Goal: Information Seeking & Learning: Learn about a topic

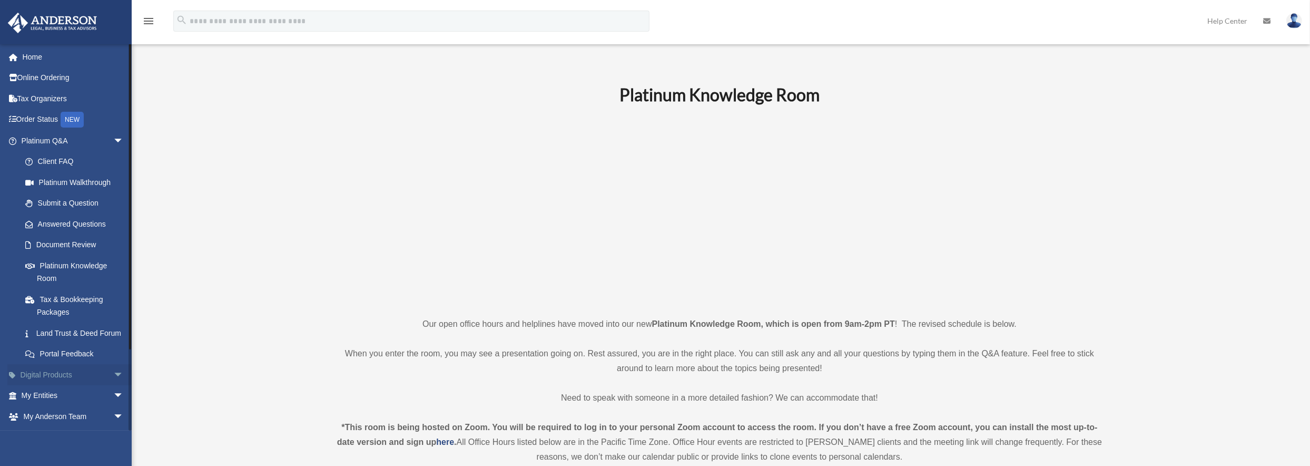
click at [52, 385] on link "Digital Products arrow_drop_down" at bounding box center [73, 374] width 132 height 21
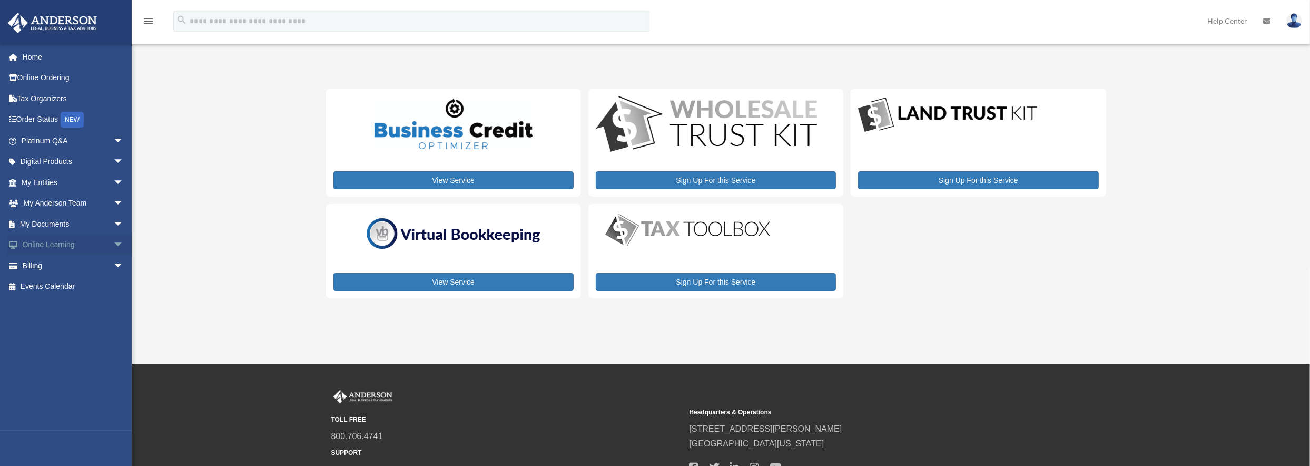
click at [62, 244] on link "Online Learning arrow_drop_down" at bounding box center [73, 244] width 132 height 21
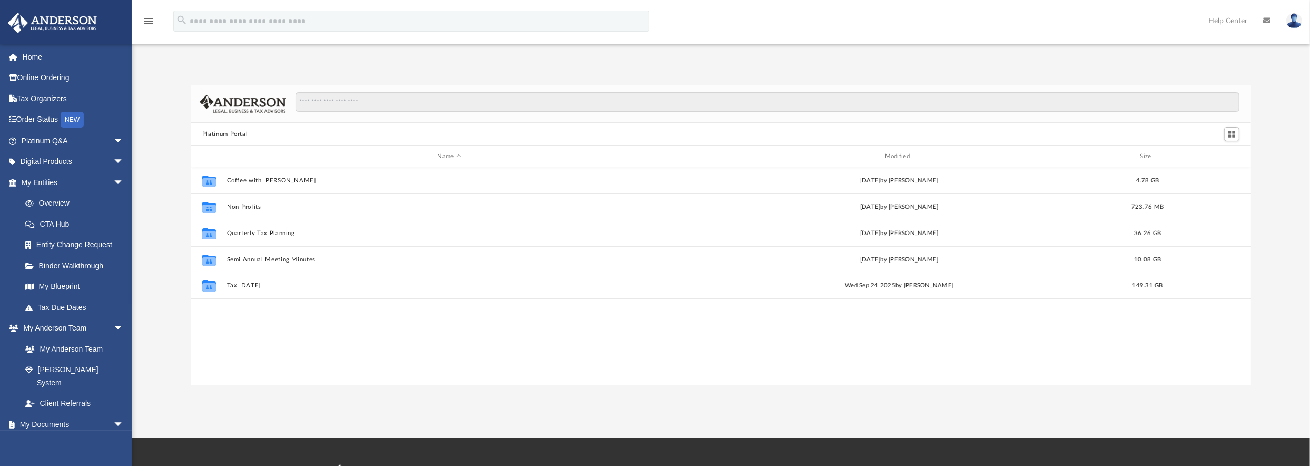
scroll to position [231, 1052]
click at [69, 262] on link "Binder Walkthrough" at bounding box center [77, 265] width 125 height 21
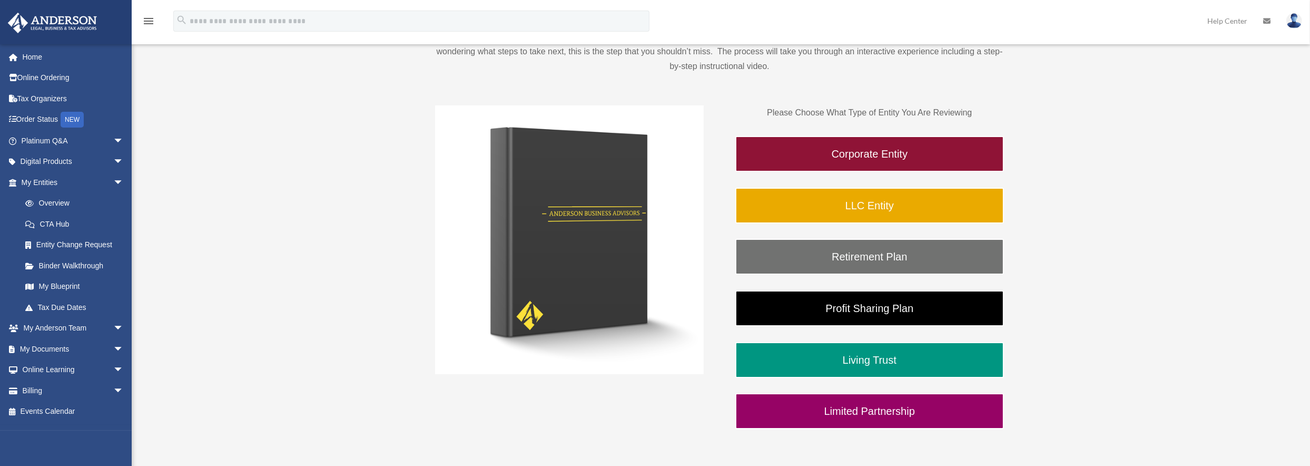
scroll to position [158, 0]
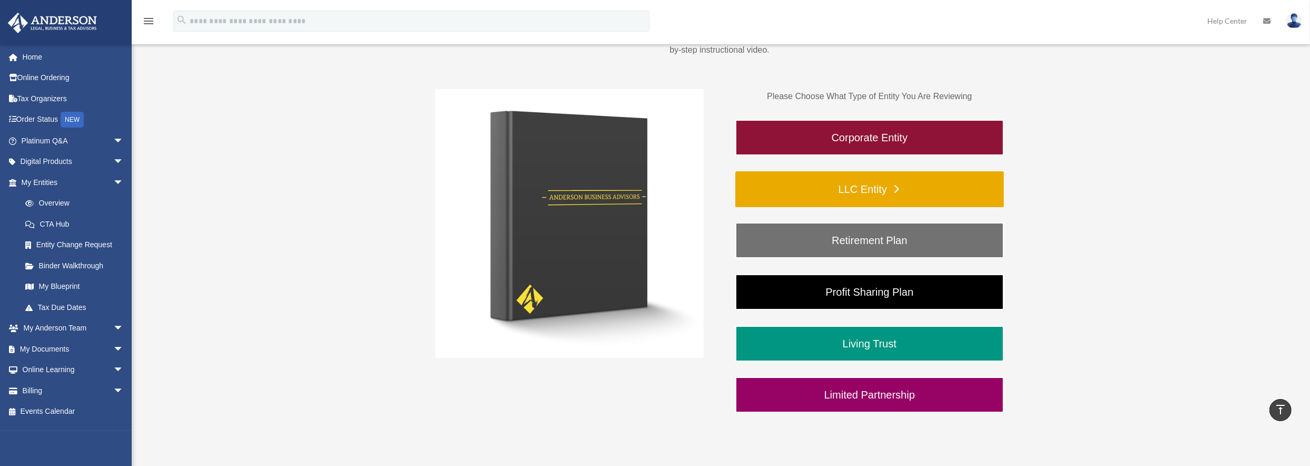
click at [865, 184] on link "LLC Entity" at bounding box center [870, 189] width 269 height 36
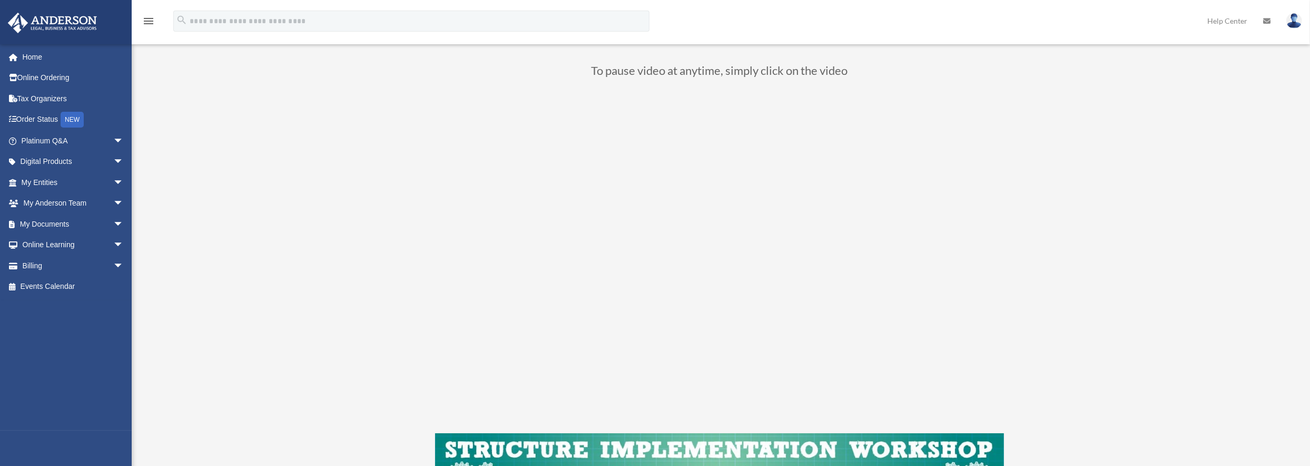
scroll to position [105, 0]
